Goal: Information Seeking & Learning: Learn about a topic

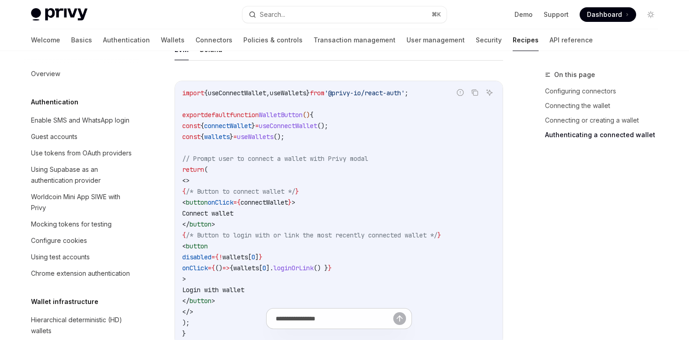
scroll to position [1384, 0]
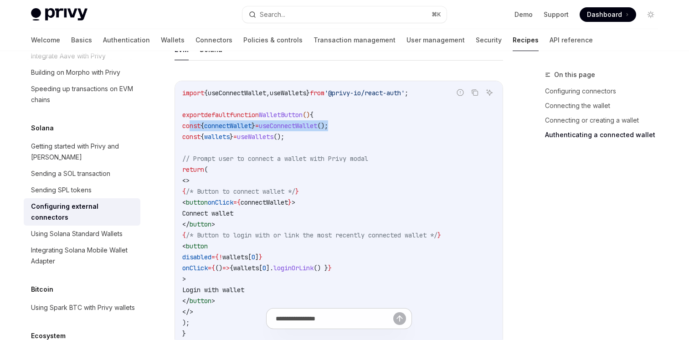
drag, startPoint x: 190, startPoint y: 113, endPoint x: 355, endPoint y: 109, distance: 164.9
click at [355, 109] on code "import { useConnectWallet , useWallets } from '@privy-io/react-auth' ; export d…" at bounding box center [338, 212] width 313 height 251
copy span "const { connectWallet } = useConnectWallet ();"
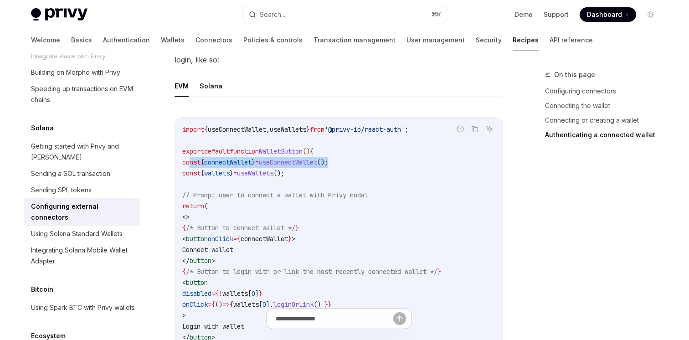
scroll to position [1621, 0]
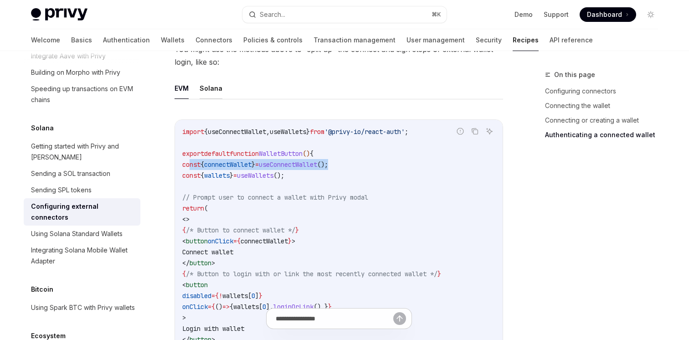
click at [214, 77] on button "Solana" at bounding box center [211, 87] width 23 height 21
type textarea "*"
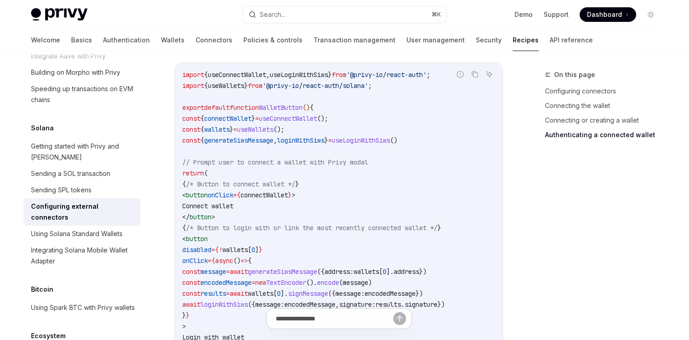
scroll to position [1678, 0]
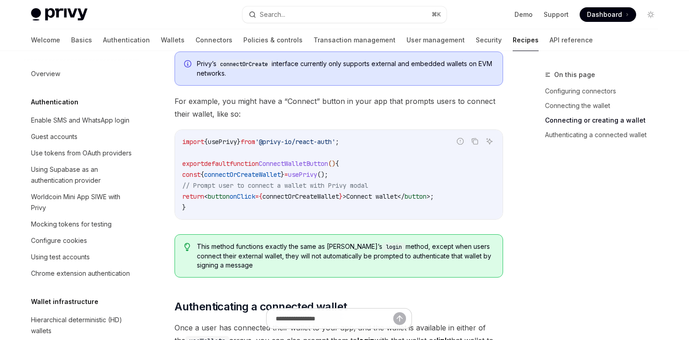
scroll to position [1290, 0]
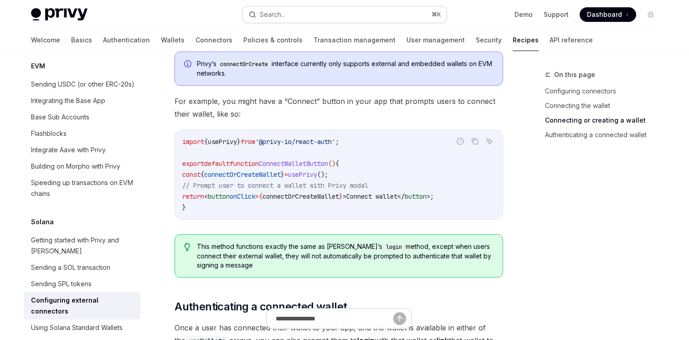
click at [291, 14] on button "Search... ⌘ K" at bounding box center [344, 14] width 204 height 16
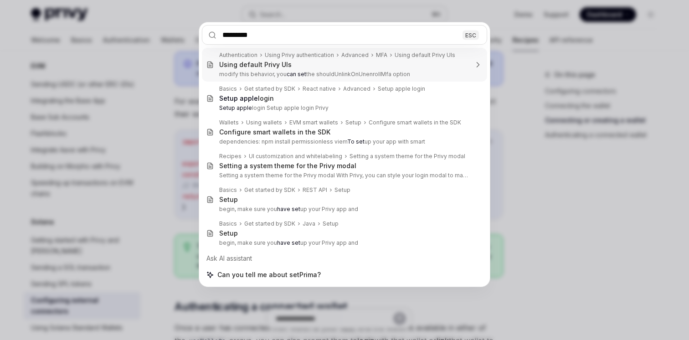
type input "**********"
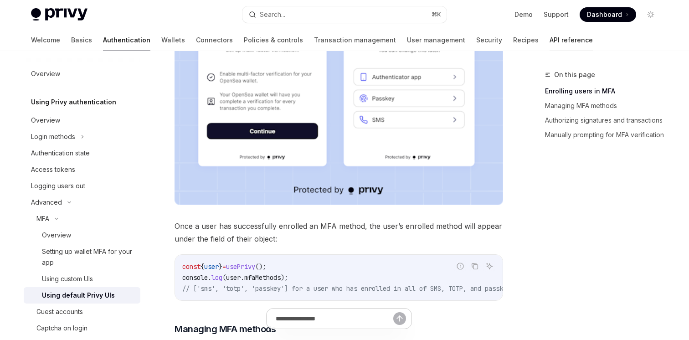
click at [549, 40] on link "API reference" at bounding box center [570, 40] width 43 height 22
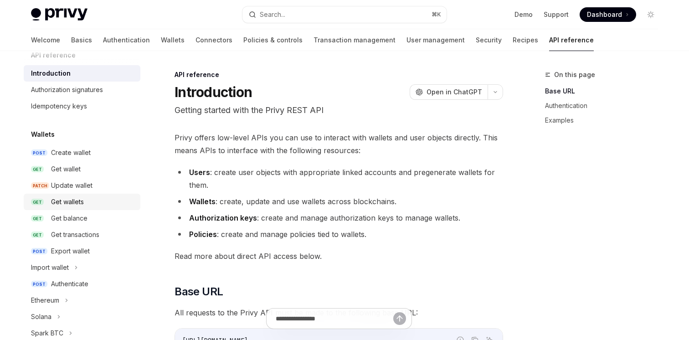
scroll to position [13, 0]
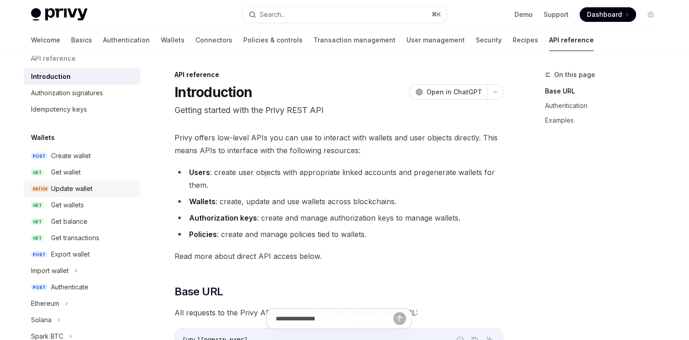
click at [87, 193] on div "Update wallet" at bounding box center [71, 188] width 41 height 11
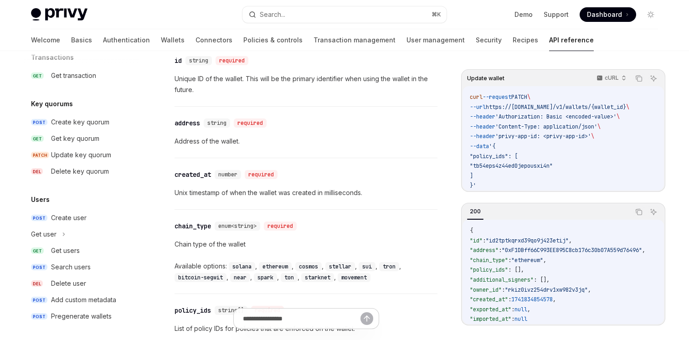
scroll to position [618, 0]
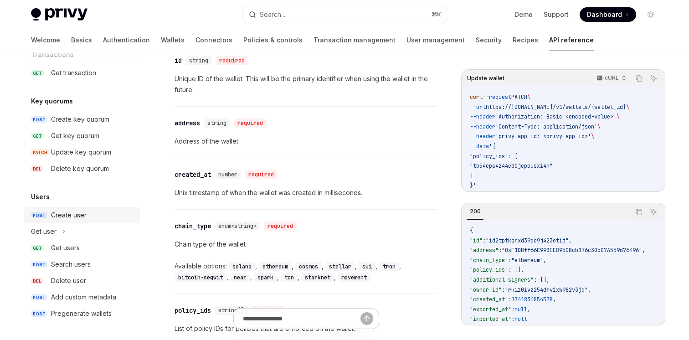
click at [97, 218] on div "Create user" at bounding box center [93, 215] width 84 height 11
type textarea "*"
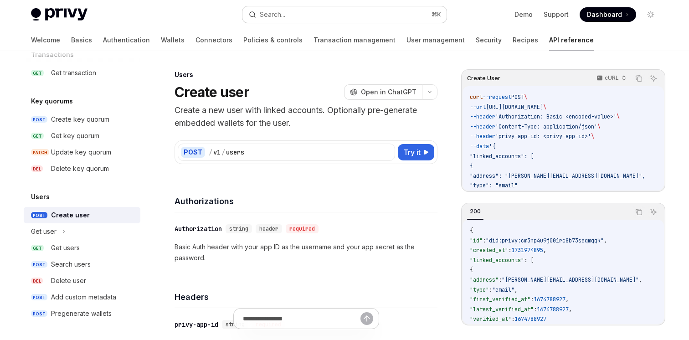
click at [299, 20] on button "Search... ⌘ K" at bounding box center [344, 14] width 204 height 16
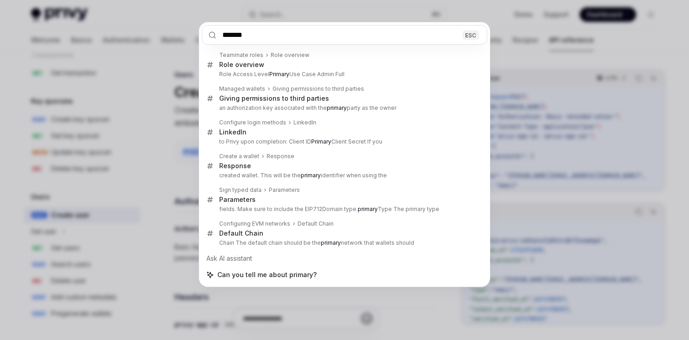
type input "*******"
click at [174, 98] on div "******* ESC Teammate roles Role overview Role overview Role Access Level Primar…" at bounding box center [344, 170] width 689 height 340
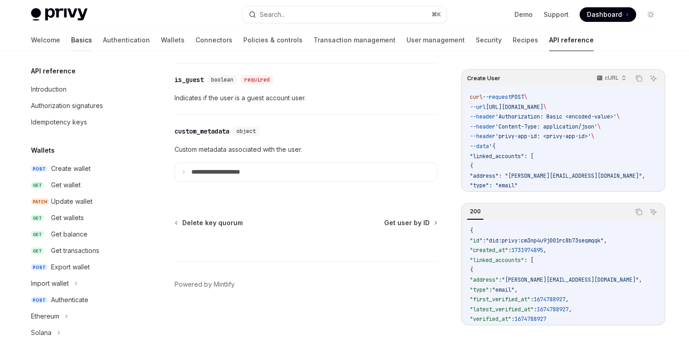
click at [71, 42] on link "Basics" at bounding box center [81, 40] width 21 height 22
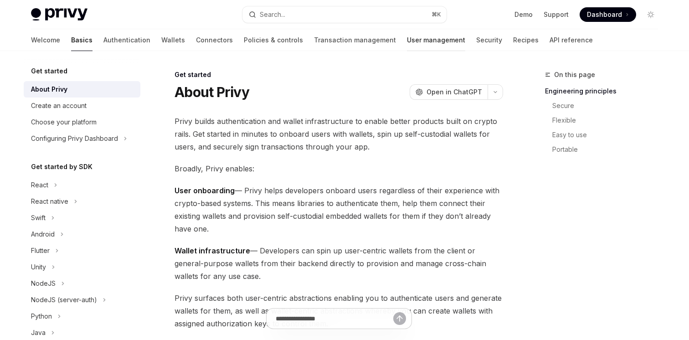
click at [407, 46] on link "User management" at bounding box center [436, 40] width 58 height 22
type textarea "*"
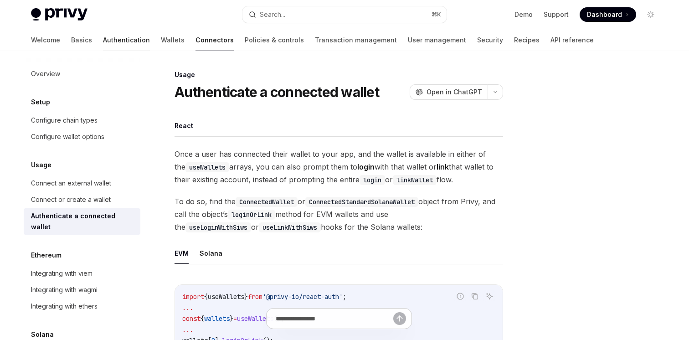
click at [103, 39] on link "Authentication" at bounding box center [126, 40] width 47 height 22
type textarea "*"
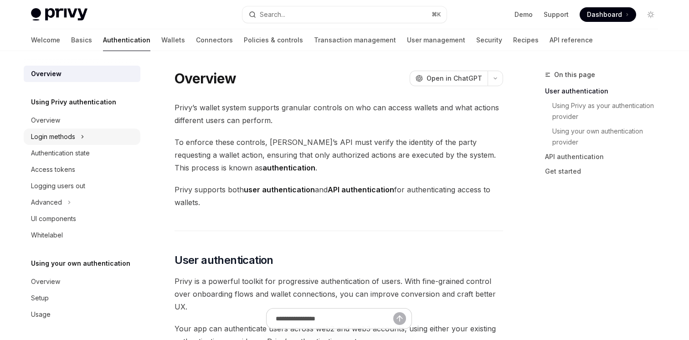
click at [83, 135] on icon at bounding box center [83, 136] width 4 height 11
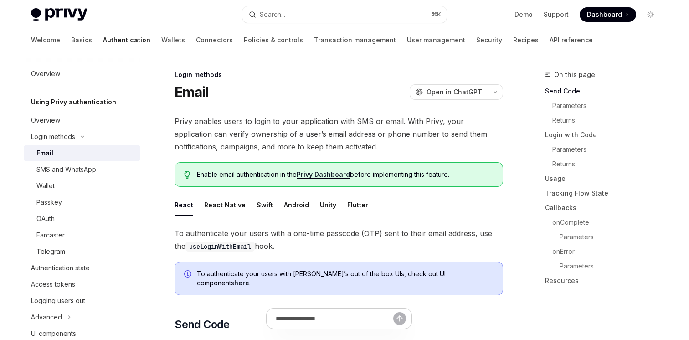
click at [73, 185] on div "Wallet" at bounding box center [85, 185] width 98 height 11
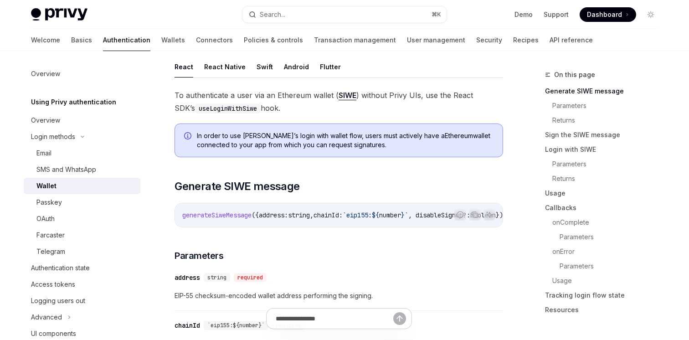
scroll to position [129, 0]
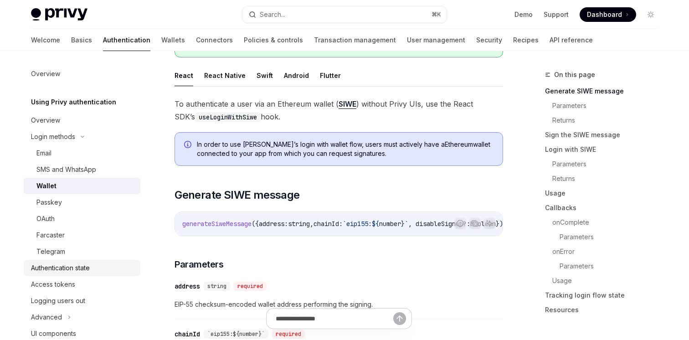
click at [78, 271] on div "Authentication state" at bounding box center [60, 267] width 59 height 11
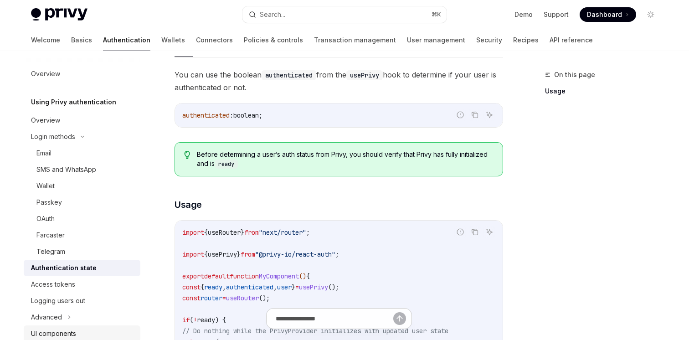
scroll to position [116, 0]
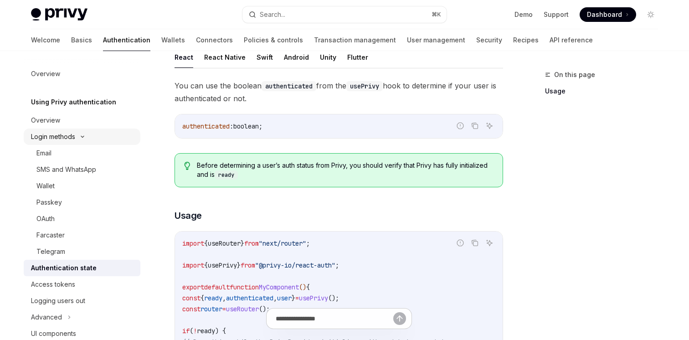
click at [87, 136] on icon at bounding box center [82, 137] width 11 height 4
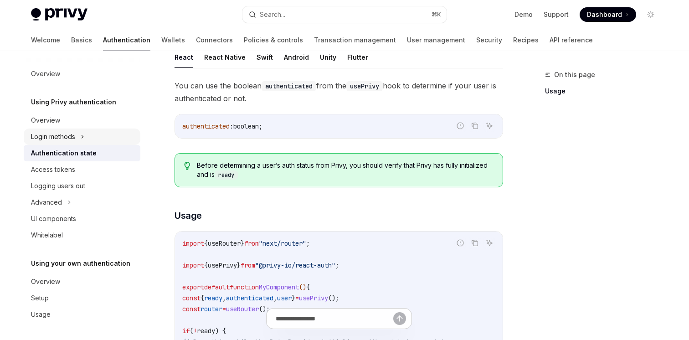
click at [87, 136] on div "Login methods" at bounding box center [82, 136] width 117 height 16
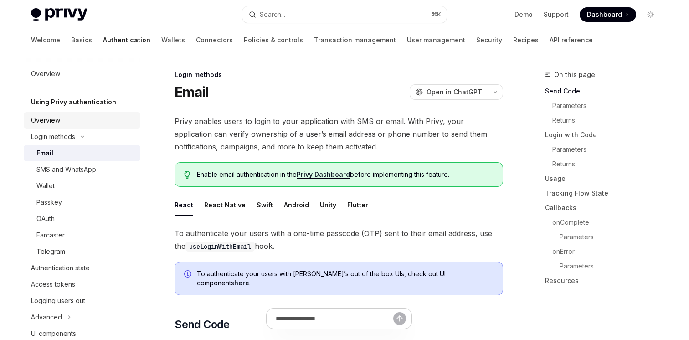
click at [78, 118] on div "Overview" at bounding box center [83, 120] width 104 height 11
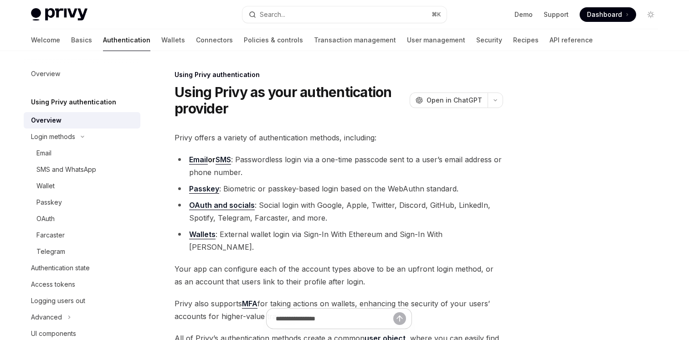
click at [197, 237] on link "Wallets" at bounding box center [202, 235] width 26 height 10
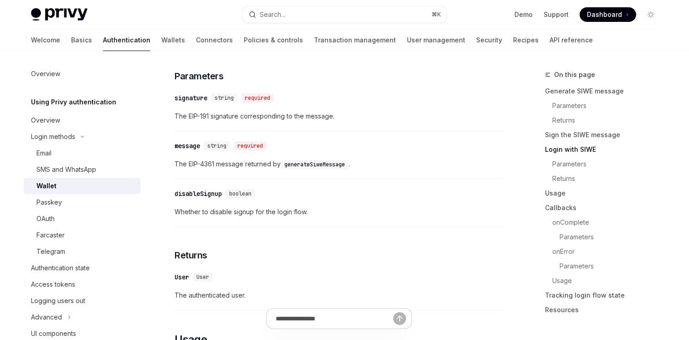
scroll to position [829, 0]
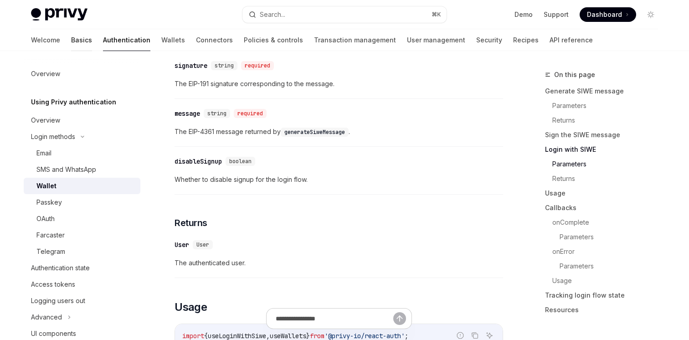
click at [71, 41] on link "Basics" at bounding box center [81, 40] width 21 height 22
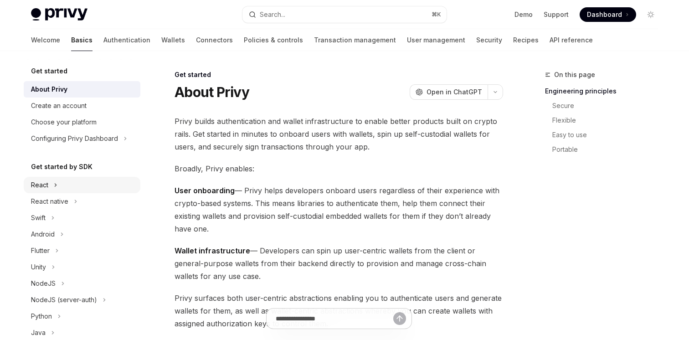
click at [77, 189] on div "React" at bounding box center [82, 185] width 117 height 16
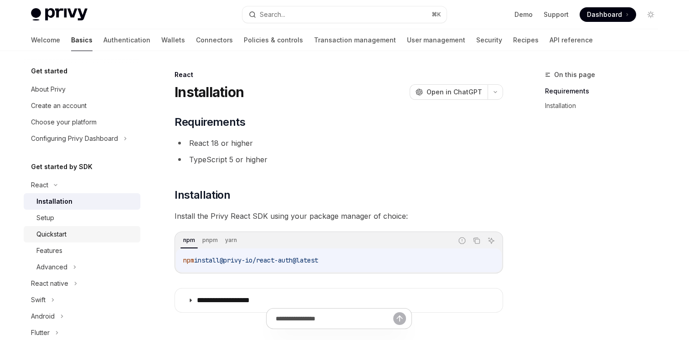
click at [77, 232] on div "Quickstart" at bounding box center [85, 234] width 98 height 11
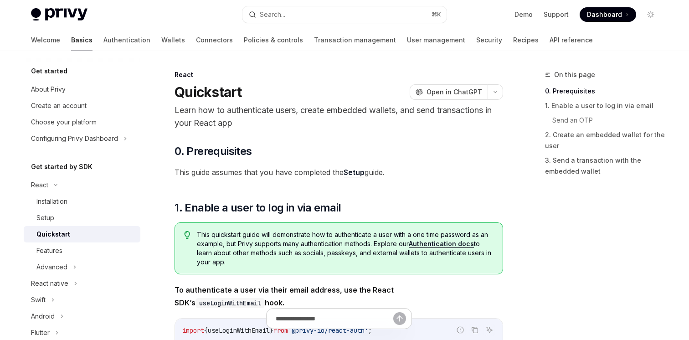
click at [444, 242] on link "Authentication docs" at bounding box center [441, 244] width 65 height 8
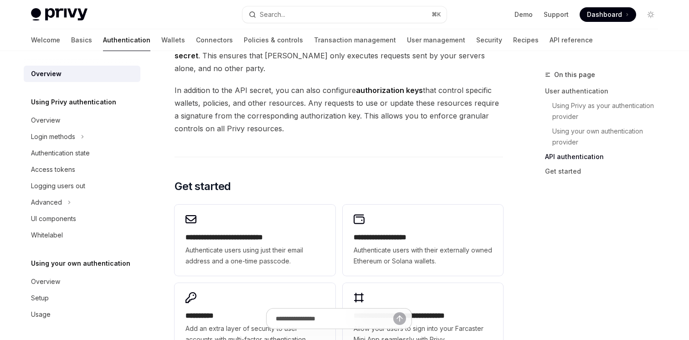
scroll to position [659, 0]
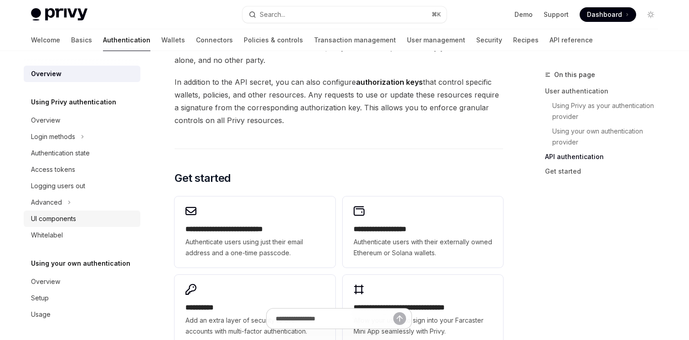
click at [66, 221] on div "UI components" at bounding box center [53, 218] width 45 height 11
type textarea "*"
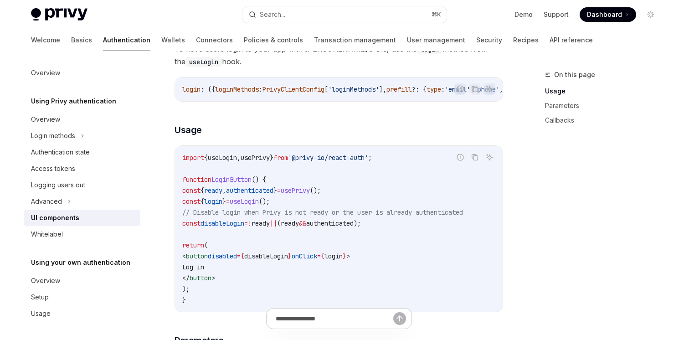
scroll to position [552, 0]
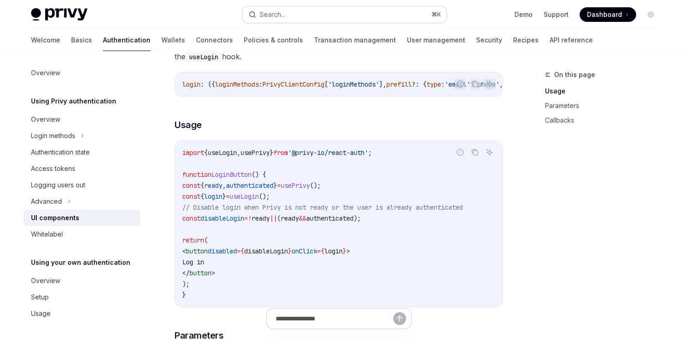
click at [293, 15] on button "Search... ⌘ K" at bounding box center [344, 14] width 204 height 16
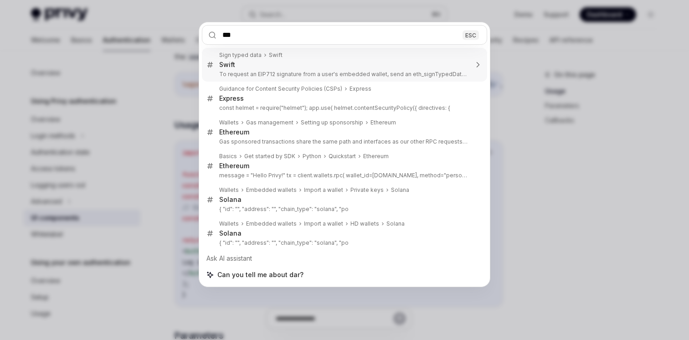
type input "****"
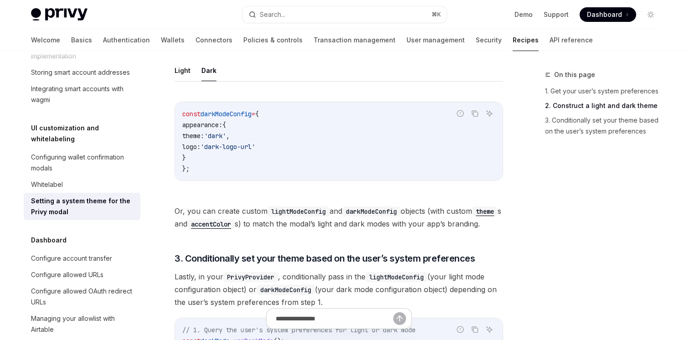
scroll to position [575, 0]
click at [187, 69] on button "Light" at bounding box center [182, 70] width 16 height 21
type textarea "*"
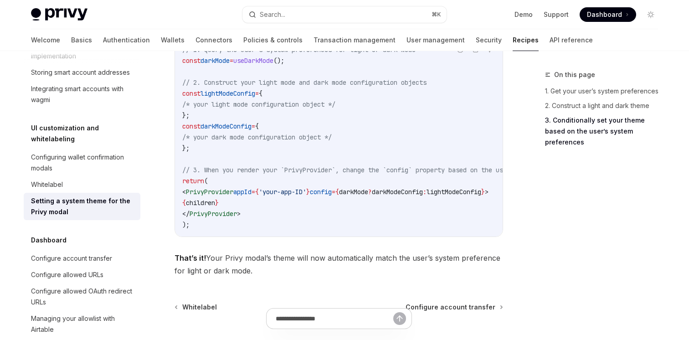
scroll to position [816, 0]
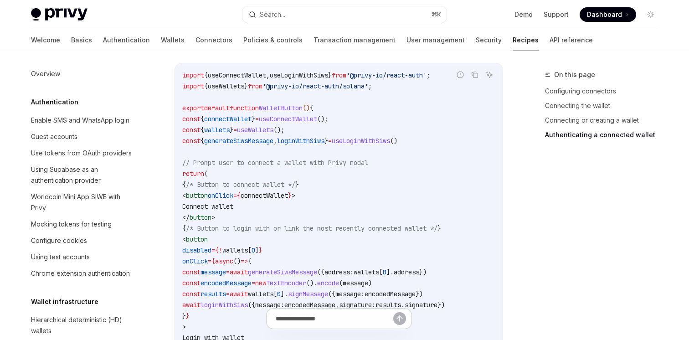
scroll to position [1384, 0]
